Goal: Transaction & Acquisition: Purchase product/service

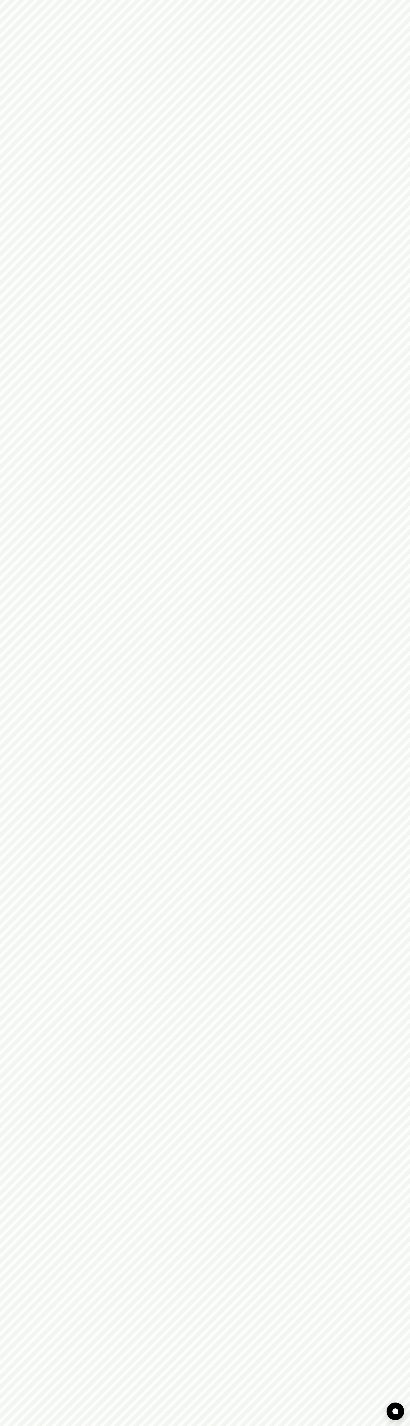
click at [138, 0] on html at bounding box center [205, 0] width 410 height 0
click at [403, 0] on html at bounding box center [205, 0] width 410 height 0
click at [141, 0] on html at bounding box center [205, 0] width 410 height 0
click at [24, 0] on html at bounding box center [205, 0] width 410 height 0
